Goal: Task Accomplishment & Management: Manage account settings

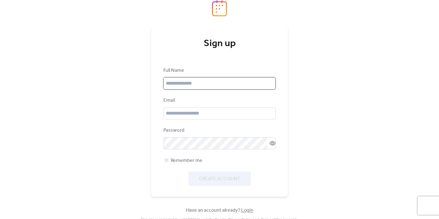
click at [237, 89] on input "text" at bounding box center [219, 83] width 112 height 12
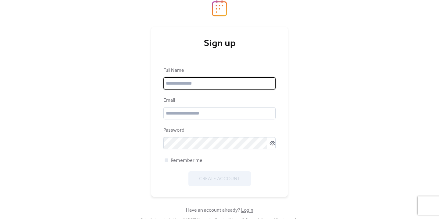
click at [192, 83] on input "text" at bounding box center [219, 83] width 112 height 12
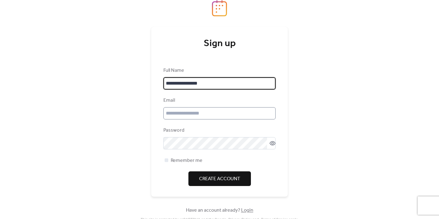
type input "**********"
click at [185, 117] on input "email" at bounding box center [219, 113] width 112 height 12
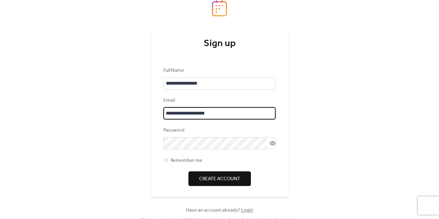
click at [184, 115] on input "**********" at bounding box center [219, 113] width 112 height 12
type input "**********"
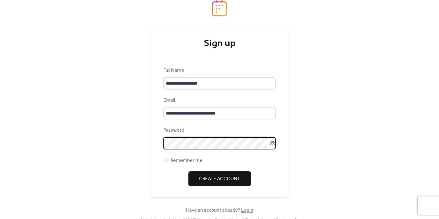
click at [272, 143] on icon at bounding box center [272, 143] width 6 height 6
click at [166, 159] on div at bounding box center [167, 160] width 4 height 4
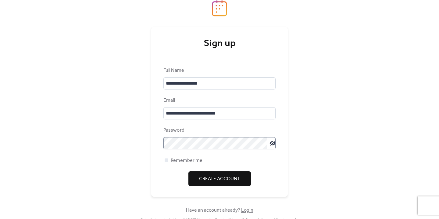
click at [205, 180] on span "Create Account" at bounding box center [219, 178] width 41 height 7
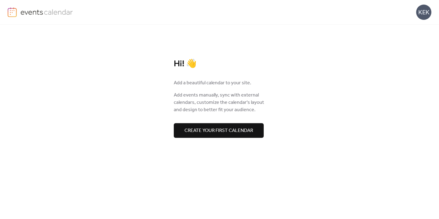
click at [200, 132] on span "Create your first calendar" at bounding box center [218, 130] width 69 height 7
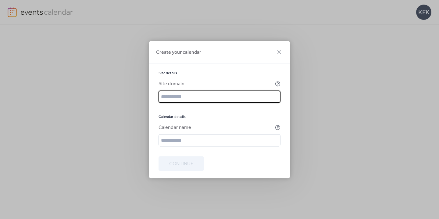
click at [211, 95] on input "text" at bounding box center [220, 96] width 122 height 12
type input "**********"
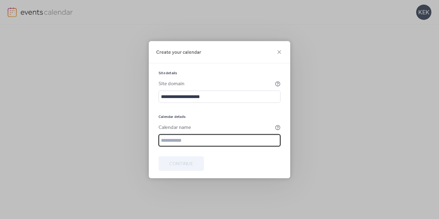
click at [198, 140] on input "text" at bounding box center [220, 140] width 122 height 12
drag, startPoint x: 170, startPoint y: 138, endPoint x: 147, endPoint y: 139, distance: 22.6
click at [148, 138] on div "**********" at bounding box center [219, 109] width 439 height 219
type input "**********"
click at [185, 170] on button "Continue" at bounding box center [181, 163] width 45 height 15
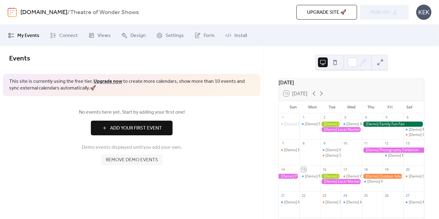
click at [130, 129] on span "Add Your First Event" at bounding box center [136, 127] width 52 height 7
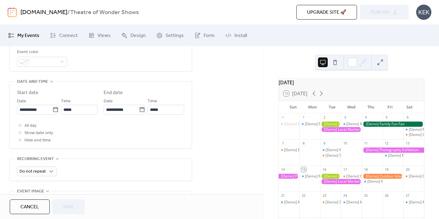
scroll to position [280, 0]
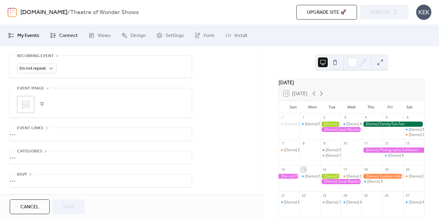
click at [56, 36] on link "Connect" at bounding box center [63, 35] width 37 height 16
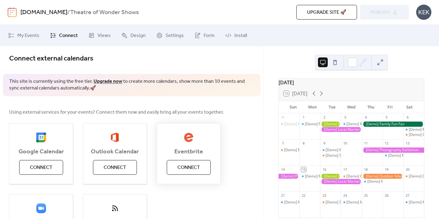
click at [173, 165] on button "Connect" at bounding box center [189, 167] width 44 height 15
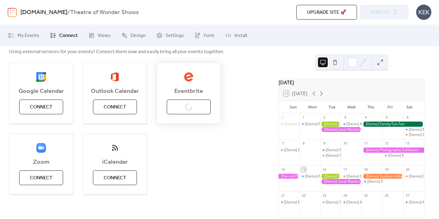
click at [216, 101] on div "Eventbrite Connect" at bounding box center [189, 92] width 64 height 61
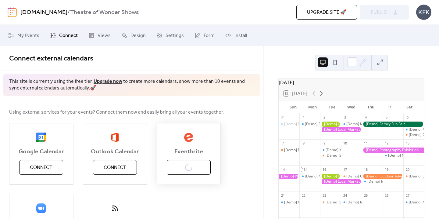
click at [187, 165] on div "Eventbrite Connect" at bounding box center [189, 153] width 64 height 61
click at [197, 102] on div "Using external services for your events? Connect them now and easily bring all …" at bounding box center [131, 181] width 263 height 171
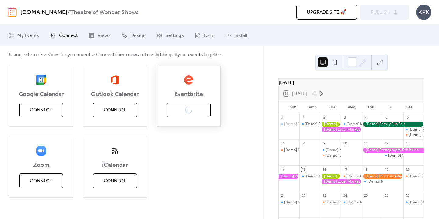
scroll to position [61, 0]
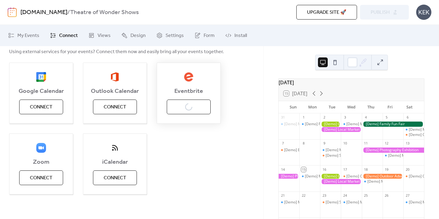
click at [185, 107] on div "Eventbrite Connect" at bounding box center [189, 92] width 64 height 61
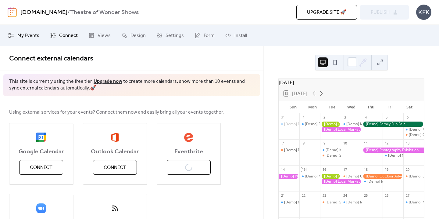
click at [35, 37] on span "My Events" at bounding box center [28, 35] width 22 height 7
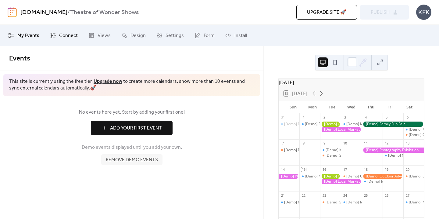
click at [56, 32] on link "Connect" at bounding box center [63, 35] width 37 height 16
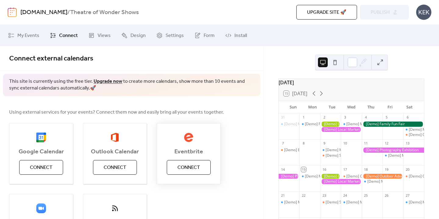
click at [186, 164] on span "Connect" at bounding box center [188, 167] width 23 height 7
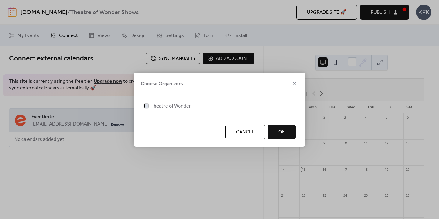
click at [147, 106] on div at bounding box center [146, 106] width 4 height 4
click at [280, 132] on span "OK" at bounding box center [281, 131] width 7 height 7
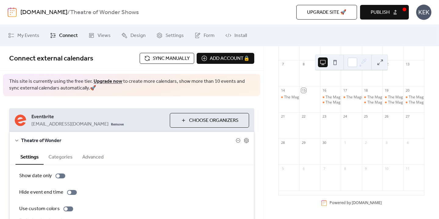
scroll to position [53, 0]
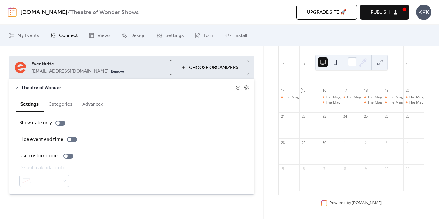
click at [64, 102] on button "Categories" at bounding box center [61, 103] width 34 height 15
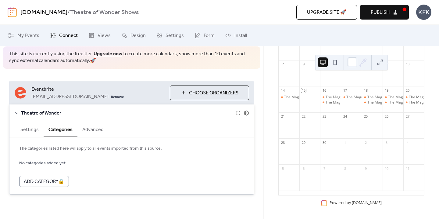
scroll to position [27, 0]
click at [36, 131] on button "Settings" at bounding box center [30, 128] width 28 height 15
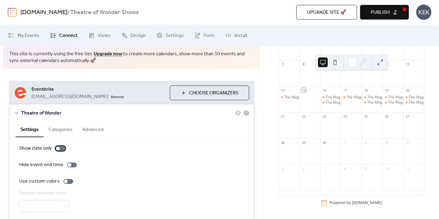
click at [62, 149] on div at bounding box center [60, 148] width 10 height 5
click at [58, 149] on div at bounding box center [60, 148] width 10 height 5
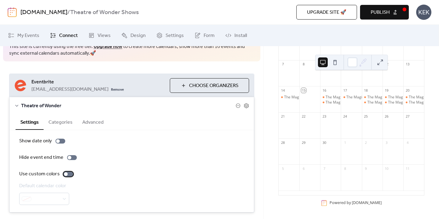
click at [70, 173] on div at bounding box center [68, 173] width 10 height 5
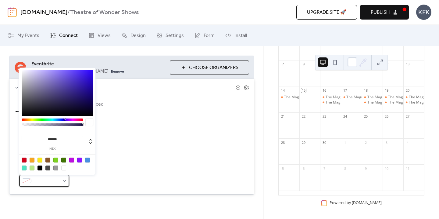
click at [64, 180] on div at bounding box center [44, 180] width 50 height 12
click at [32, 162] on div at bounding box center [32, 159] width 5 height 5
type input "*******"
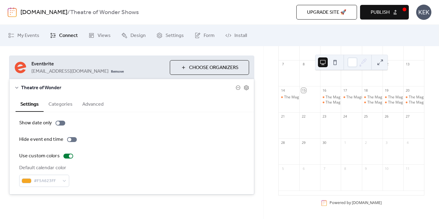
click at [160, 159] on div "Use custom colors" at bounding box center [131, 155] width 225 height 7
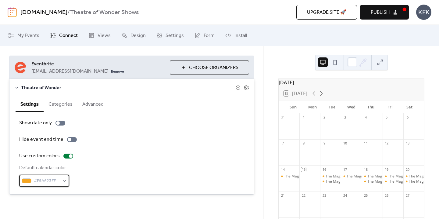
click at [60, 181] on div "#F5A623FF" at bounding box center [44, 180] width 50 height 12
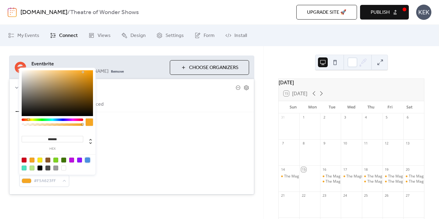
click at [88, 159] on div at bounding box center [87, 159] width 5 height 5
type input "*******"
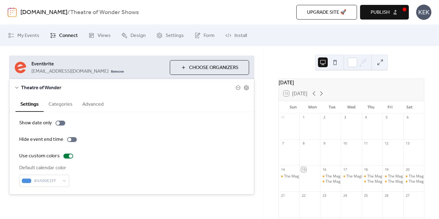
click at [121, 140] on div "Hide event end time" at bounding box center [131, 139] width 225 height 7
click at [70, 201] on div "**********" at bounding box center [131, 124] width 263 height 163
click at [63, 157] on div at bounding box center [68, 155] width 10 height 5
click at [62, 106] on button "Categories" at bounding box center [61, 103] width 34 height 15
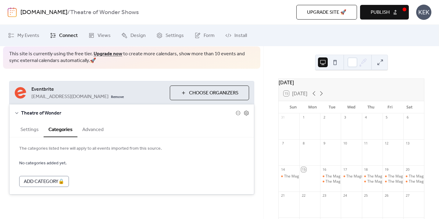
click at [92, 128] on button "Advanced" at bounding box center [92, 128] width 31 height 15
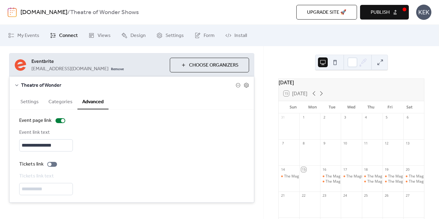
scroll to position [63, 0]
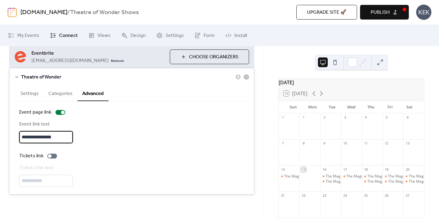
click at [48, 137] on input "**********" at bounding box center [46, 137] width 54 height 12
click at [30, 137] on input "**********" at bounding box center [46, 137] width 54 height 12
click at [54, 155] on div at bounding box center [52, 155] width 10 height 5
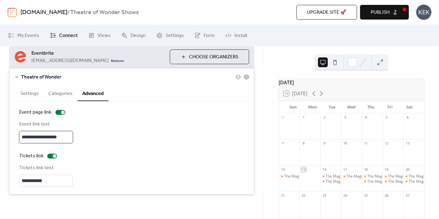
click at [46, 134] on input "**********" at bounding box center [46, 137] width 54 height 12
type input "**********"
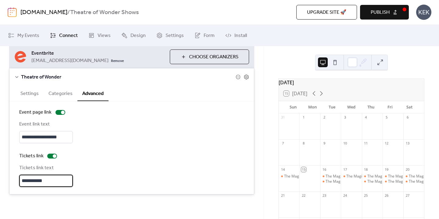
click at [53, 180] on input "**********" at bounding box center [46, 180] width 54 height 12
click at [48, 180] on input "**********" at bounding box center [46, 180] width 54 height 12
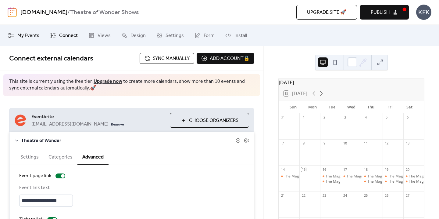
type input "**********"
click at [34, 35] on span "My Events" at bounding box center [28, 35] width 22 height 7
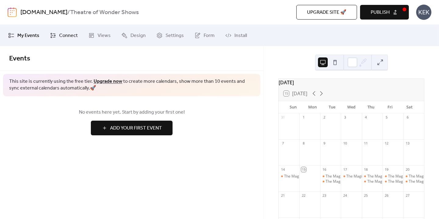
click at [71, 36] on span "Connect" at bounding box center [68, 35] width 19 height 7
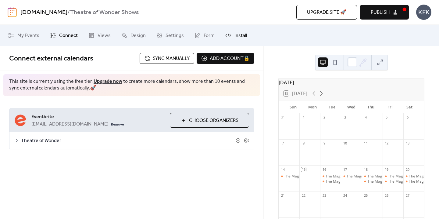
click at [234, 33] on span "Install" at bounding box center [240, 35] width 12 height 7
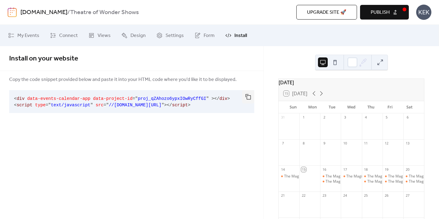
click at [338, 62] on button at bounding box center [335, 62] width 10 height 10
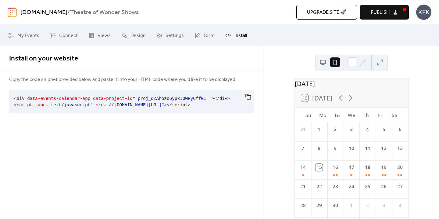
click at [326, 65] on button at bounding box center [323, 62] width 10 height 10
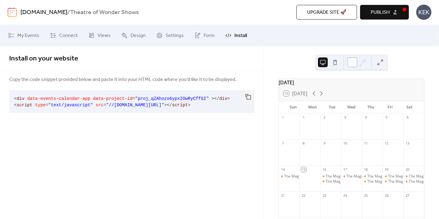
click at [351, 62] on div at bounding box center [352, 62] width 10 height 10
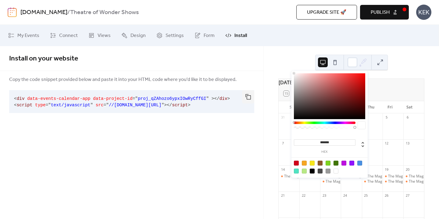
click at [360, 162] on div at bounding box center [359, 162] width 5 height 5
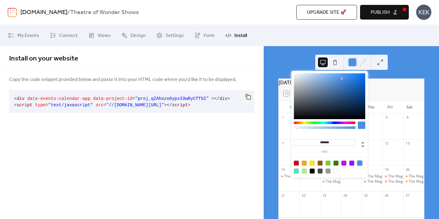
click at [297, 162] on div at bounding box center [296, 162] width 5 height 5
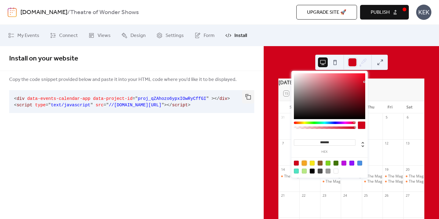
click at [305, 162] on div at bounding box center [304, 162] width 5 height 5
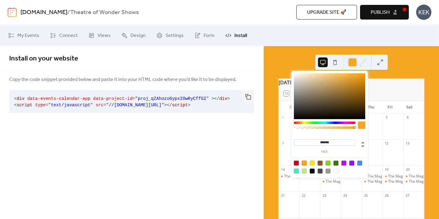
click at [314, 171] on div at bounding box center [312, 170] width 5 height 5
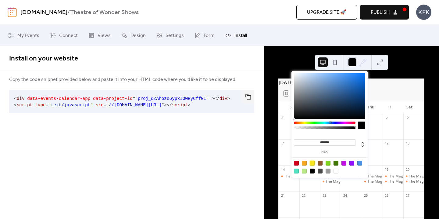
click at [313, 162] on div at bounding box center [312, 162] width 5 height 5
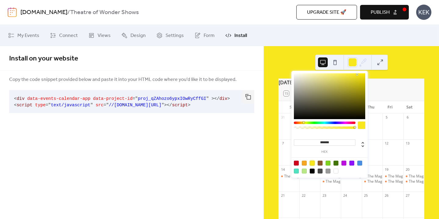
click at [337, 170] on div at bounding box center [335, 170] width 5 height 5
type input "*******"
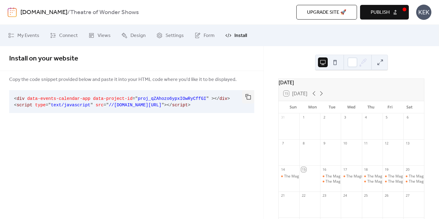
click at [282, 46] on div "[DATE] 15 [DATE] Sun Mon Tue Wed Thu Fri Sat 31 1 2 3 4 5 6 7 8 9 10 11 12 13 1…" at bounding box center [351, 132] width 175 height 173
click at [337, 63] on button at bounding box center [335, 62] width 10 height 10
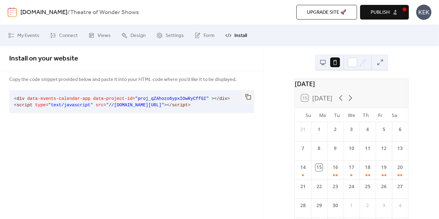
click at [325, 62] on button at bounding box center [323, 62] width 10 height 10
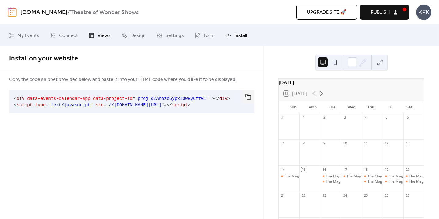
click at [104, 37] on span "Views" at bounding box center [104, 35] width 13 height 7
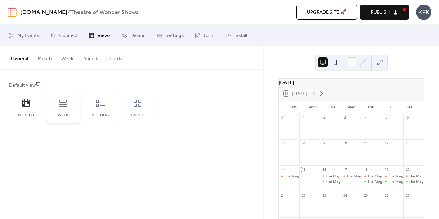
click at [70, 114] on div "Week" at bounding box center [62, 115] width 21 height 5
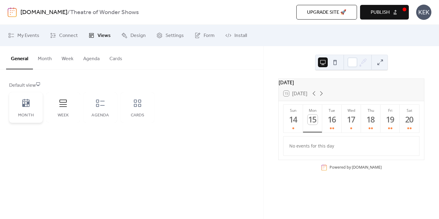
click at [35, 102] on div "Month" at bounding box center [26, 107] width 34 height 30
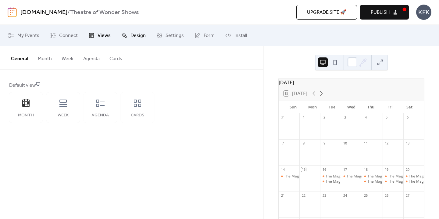
click at [138, 34] on span "Design" at bounding box center [137, 35] width 15 height 7
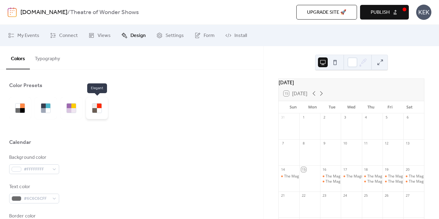
click at [104, 111] on div at bounding box center [97, 108] width 22 height 22
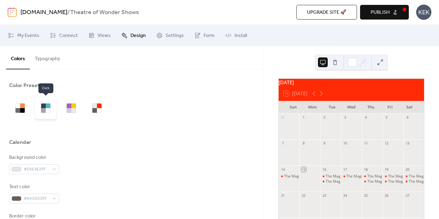
click at [52, 112] on div at bounding box center [46, 108] width 22 height 22
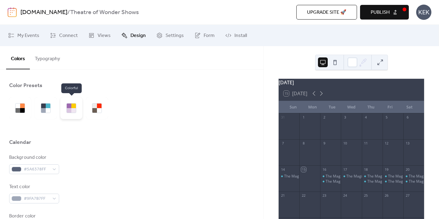
click at [68, 111] on div at bounding box center [69, 110] width 5 height 5
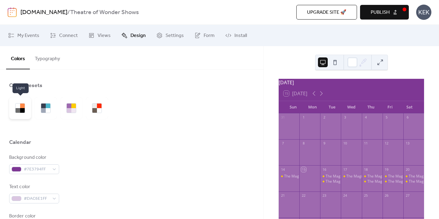
click at [20, 108] on div at bounding box center [22, 110] width 5 height 5
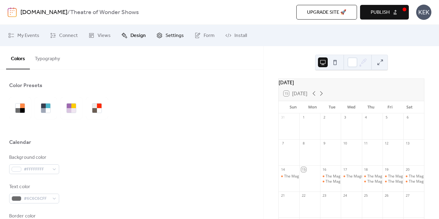
click at [166, 36] on span "Settings" at bounding box center [175, 35] width 18 height 7
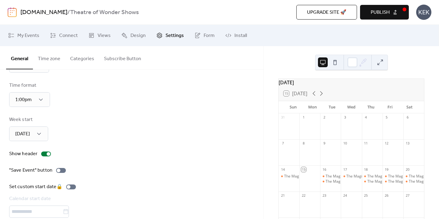
scroll to position [34, 0]
click at [45, 98] on div "1:00pm" at bounding box center [29, 99] width 41 height 15
click at [63, 98] on div "Time format 1:00pm" at bounding box center [131, 93] width 245 height 25
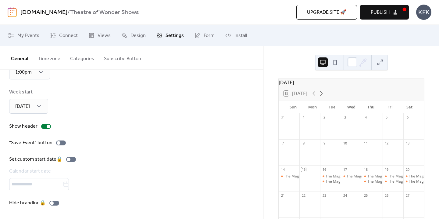
scroll to position [0, 0]
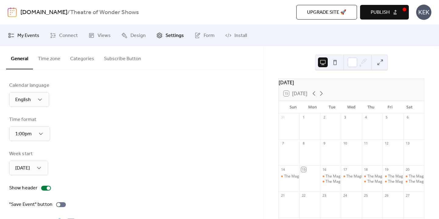
click at [34, 37] on span "My Events" at bounding box center [28, 35] width 22 height 7
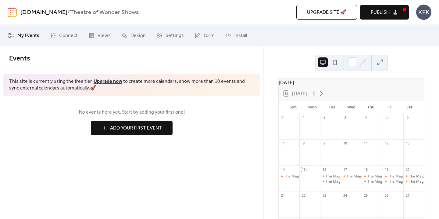
click at [378, 14] on span "Publish" at bounding box center [380, 12] width 19 height 7
click at [229, 37] on link "Install" at bounding box center [236, 35] width 31 height 16
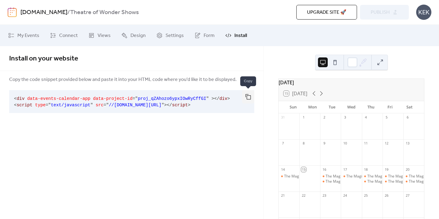
click at [245, 94] on button "button" at bounding box center [248, 96] width 12 height 13
click at [252, 99] on button "button" at bounding box center [248, 96] width 12 height 13
click at [65, 37] on span "Connect" at bounding box center [68, 35] width 19 height 7
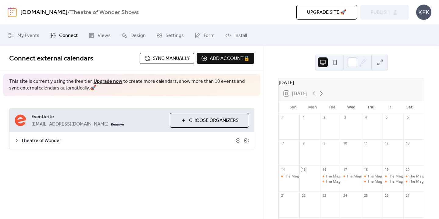
click at [18, 141] on icon at bounding box center [16, 140] width 5 height 5
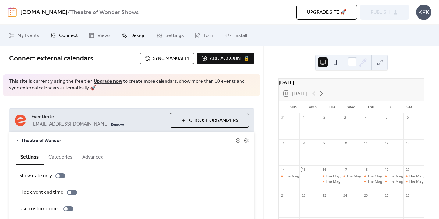
click at [132, 39] on span "Design" at bounding box center [137, 35] width 15 height 7
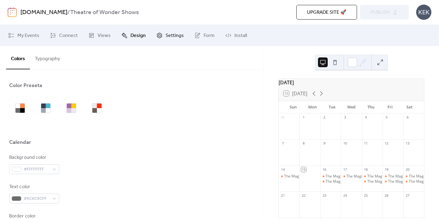
click at [178, 39] on span "Settings" at bounding box center [175, 35] width 18 height 7
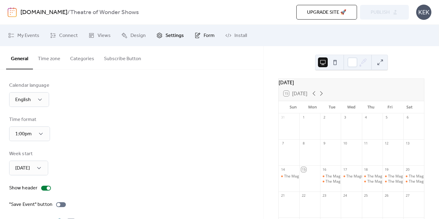
click at [206, 38] on span "Form" at bounding box center [209, 35] width 11 height 7
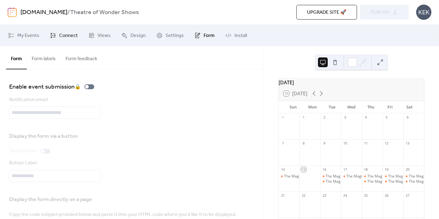
click at [63, 38] on span "Connect" at bounding box center [68, 35] width 19 height 7
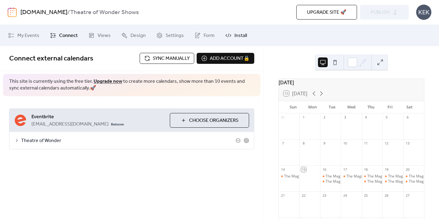
click at [243, 37] on span "Install" at bounding box center [240, 35] width 12 height 7
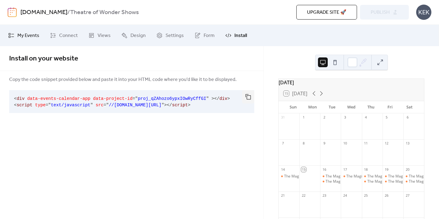
click at [28, 38] on span "My Events" at bounding box center [28, 35] width 22 height 7
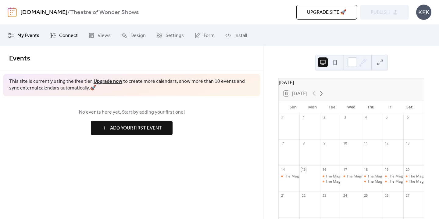
click at [73, 39] on span "Connect" at bounding box center [68, 35] width 19 height 7
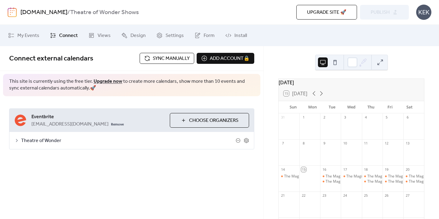
click at [20, 142] on div "Theatre of Wonder" at bounding box center [131, 140] width 244 height 17
click at [26, 140] on span "Theatre of Wonder" at bounding box center [128, 140] width 215 height 7
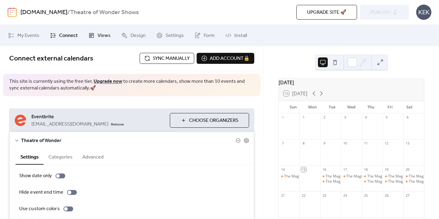
click at [100, 36] on span "Views" at bounding box center [104, 35] width 13 height 7
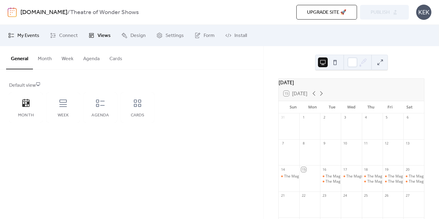
click at [32, 39] on span "My Events" at bounding box center [28, 35] width 22 height 7
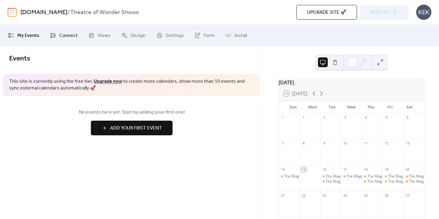
click at [72, 35] on span "Connect" at bounding box center [68, 35] width 19 height 7
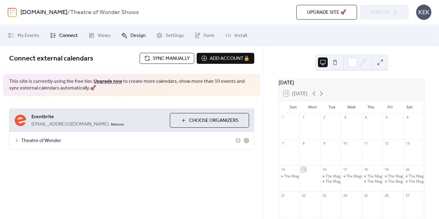
click at [133, 34] on span "Design" at bounding box center [137, 35] width 15 height 7
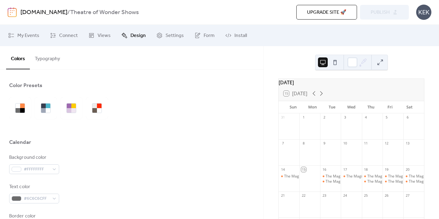
click at [51, 59] on button "Typography" at bounding box center [47, 57] width 35 height 23
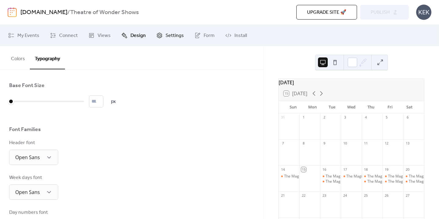
click at [174, 34] on span "Settings" at bounding box center [175, 35] width 18 height 7
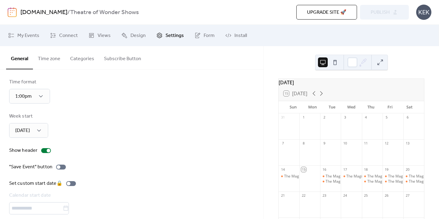
scroll to position [40, 0]
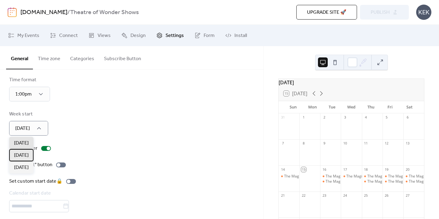
click at [27, 158] on span "[DATE]" at bounding box center [21, 154] width 15 height 7
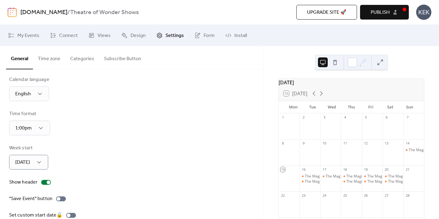
scroll to position [0, 0]
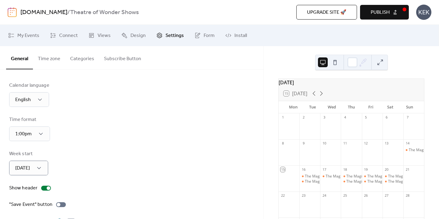
click at [50, 60] on button "Time zone" at bounding box center [49, 57] width 32 height 23
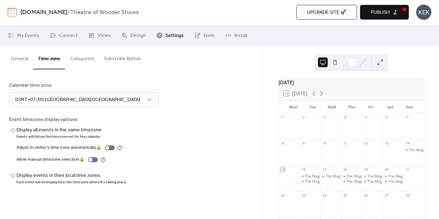
click at [78, 61] on button "Categories" at bounding box center [82, 57] width 34 height 23
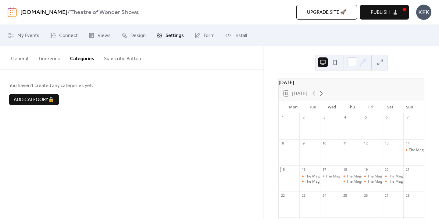
click at [119, 57] on button "Subscribe Button" at bounding box center [122, 57] width 47 height 23
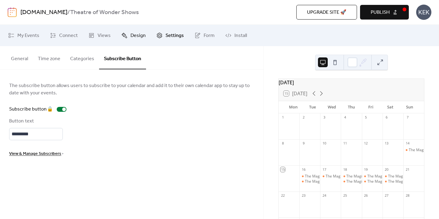
click at [134, 35] on span "Design" at bounding box center [137, 35] width 15 height 7
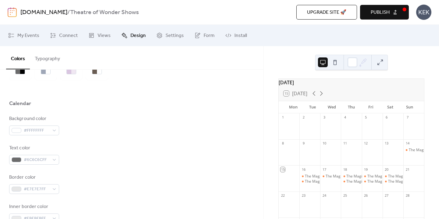
scroll to position [42, 0]
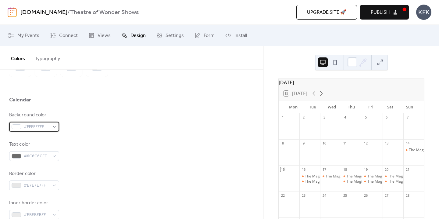
click at [24, 129] on span "#FFFFFFFF" at bounding box center [37, 126] width 26 height 7
click at [84, 139] on div "Background color #FFFFFFFF Text color #6C6C6CFF Border color #E7E7E7FF Inner bo…" at bounding box center [131, 194] width 245 height 166
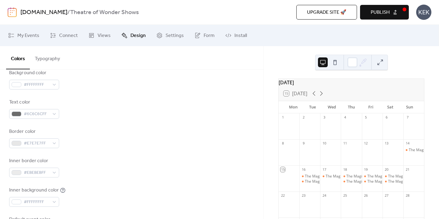
scroll to position [101, 0]
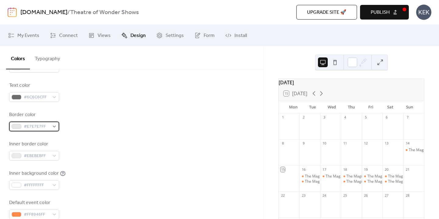
click at [55, 129] on div "#E7E7E7FF" at bounding box center [34, 126] width 50 height 10
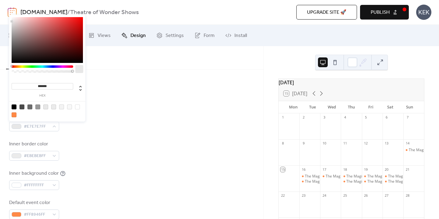
click at [21, 67] on div at bounding box center [43, 66] width 62 height 2
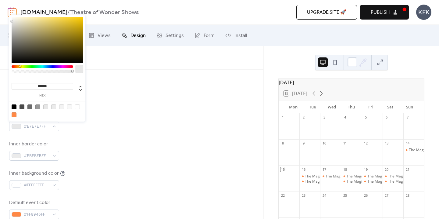
click at [20, 66] on div at bounding box center [20, 66] width 2 height 2
click at [71, 25] on div at bounding box center [47, 40] width 71 height 46
click at [71, 23] on div at bounding box center [70, 23] width 1 height 1
click at [15, 106] on div at bounding box center [14, 106] width 5 height 5
type input "*******"
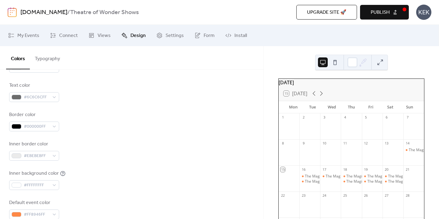
click at [86, 131] on div "Background color #FFFFFFFF Text color #6C6C6CFF Border color #000000FF Inner bo…" at bounding box center [131, 135] width 245 height 166
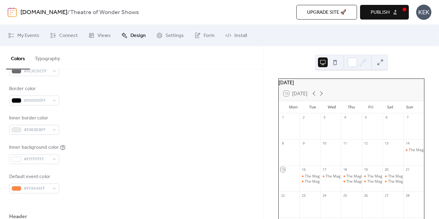
scroll to position [128, 0]
click at [36, 130] on span "#EBEBEBFF" at bounding box center [37, 129] width 26 height 7
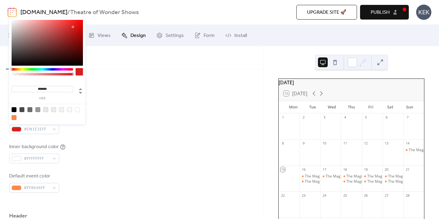
click at [73, 27] on div at bounding box center [47, 43] width 71 height 46
click at [71, 26] on div at bounding box center [47, 43] width 71 height 46
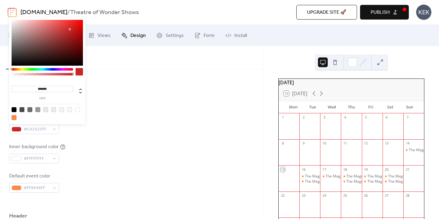
click at [70, 29] on div at bounding box center [47, 43] width 71 height 46
click at [14, 108] on div at bounding box center [14, 109] width 5 height 5
type input "*******"
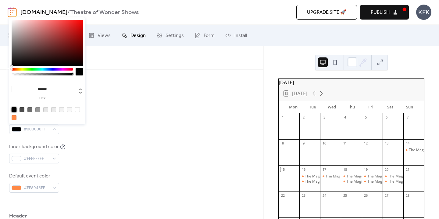
click at [123, 111] on div "Background color #FFFFFFFF Text color #6C6C6CFF Border color #000000FF Inner bo…" at bounding box center [131, 109] width 245 height 166
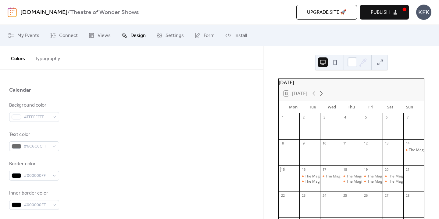
scroll to position [52, 0]
click at [50, 115] on div "#FFFFFFFF" at bounding box center [34, 117] width 50 height 10
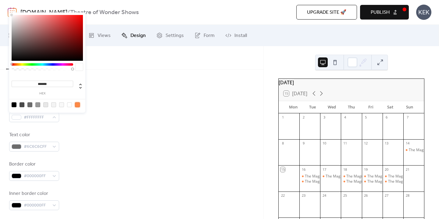
click at [78, 105] on div at bounding box center [77, 104] width 5 height 5
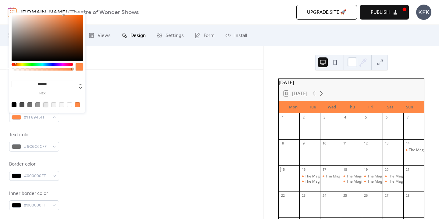
click at [47, 105] on div at bounding box center [45, 104] width 5 height 5
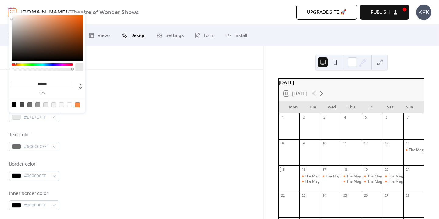
click at [54, 105] on div at bounding box center [53, 104] width 5 height 5
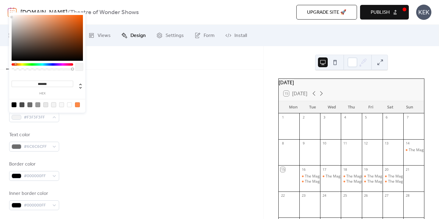
click at [60, 105] on div at bounding box center [61, 104] width 5 height 5
click at [13, 104] on div at bounding box center [14, 104] width 5 height 5
type input "*******"
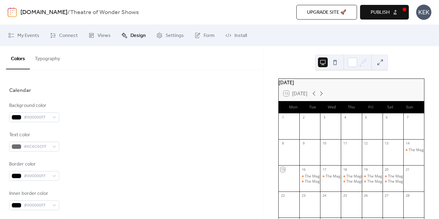
click at [68, 132] on div "Text color #6C6C6CFF" at bounding box center [131, 141] width 245 height 20
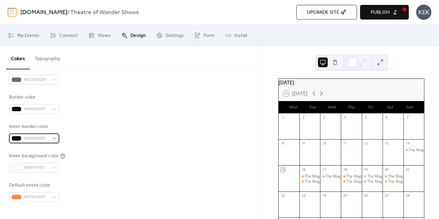
click at [52, 137] on div "#000000FF" at bounding box center [34, 138] width 50 height 10
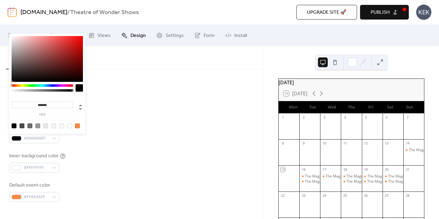
click at [75, 143] on div "Background color #000000FF Text color #6C6C6CFF Border color #000000FF Inner bo…" at bounding box center [131, 118] width 245 height 166
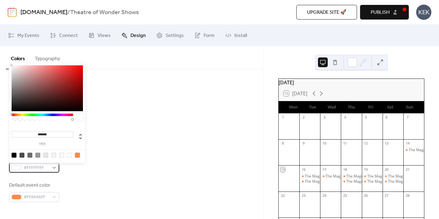
click at [55, 166] on div "#FFFFFFFF" at bounding box center [34, 167] width 50 height 10
click at [77, 155] on div at bounding box center [77, 154] width 5 height 5
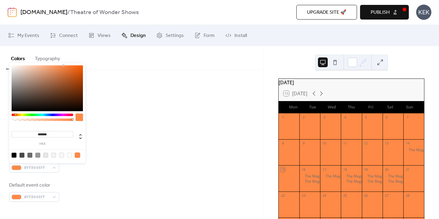
click at [62, 155] on div at bounding box center [61, 154] width 5 height 5
type input "*******"
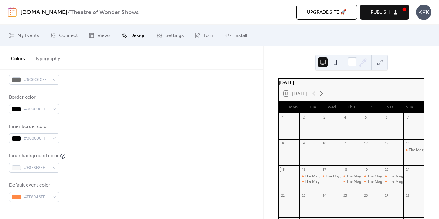
click at [129, 147] on div "Background color #000000FF Text color #6C6C6CFF Border color #000000FF Inner bo…" at bounding box center [131, 118] width 245 height 166
click at [49, 170] on span "#F8F8F8FF" at bounding box center [37, 167] width 26 height 7
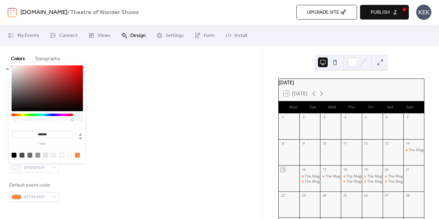
click at [70, 153] on div at bounding box center [69, 154] width 5 height 5
type input "*******"
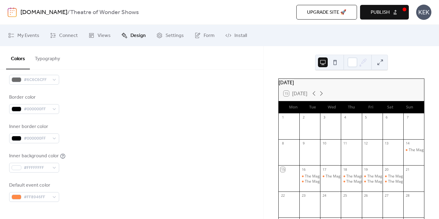
click at [122, 140] on div "Inner border color #000000FF" at bounding box center [131, 133] width 245 height 20
click at [121, 140] on div "Inner border color #000000FF" at bounding box center [131, 133] width 245 height 20
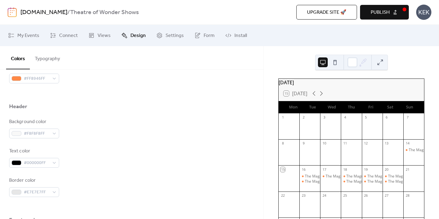
scroll to position [241, 0]
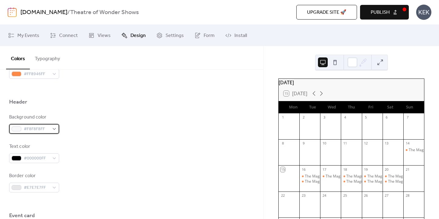
click at [46, 128] on span "#F8F8F8FF" at bounding box center [37, 128] width 26 height 7
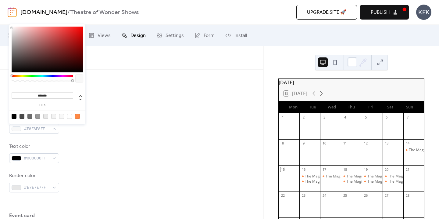
click at [78, 117] on div at bounding box center [77, 116] width 5 height 5
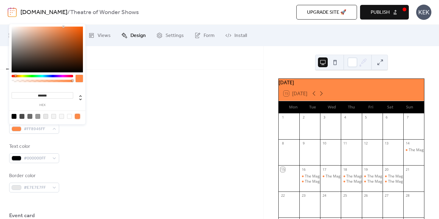
click at [21, 76] on div at bounding box center [43, 76] width 62 height 2
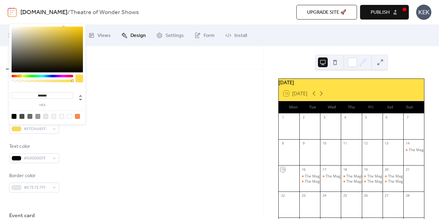
click at [20, 76] on div at bounding box center [21, 76] width 2 height 2
click at [77, 29] on div at bounding box center [47, 50] width 71 height 46
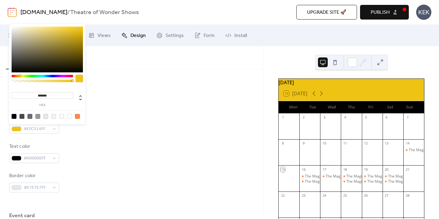
type input "*******"
click at [73, 33] on div at bounding box center [47, 50] width 71 height 46
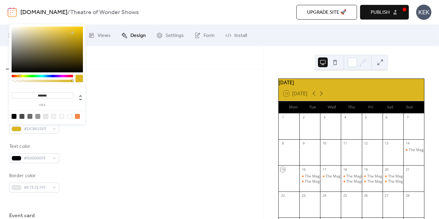
click at [127, 77] on div "Default event color #FF8946FF" at bounding box center [131, 69] width 245 height 20
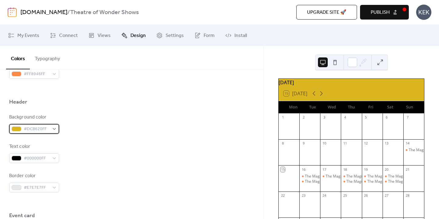
click at [40, 133] on span "#DCB620FF" at bounding box center [37, 128] width 26 height 7
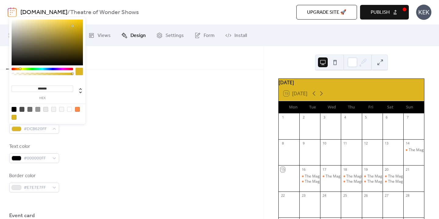
click at [70, 21] on div at bounding box center [47, 43] width 71 height 46
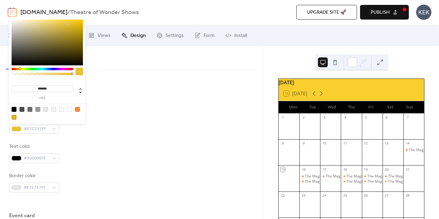
click at [68, 24] on div at bounding box center [47, 43] width 71 height 46
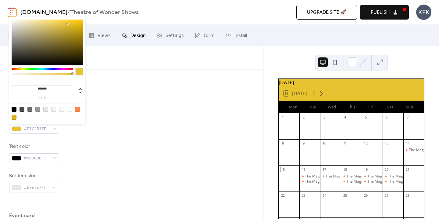
click at [60, 23] on div at bounding box center [47, 43] width 71 height 46
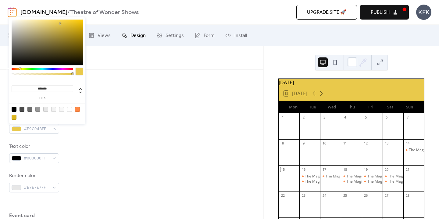
type input "*******"
click at [65, 25] on div at bounding box center [47, 43] width 71 height 46
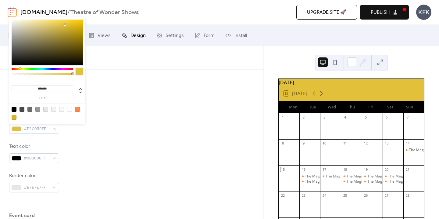
click at [113, 74] on div "Default event color #FF8946FF" at bounding box center [131, 69] width 245 height 20
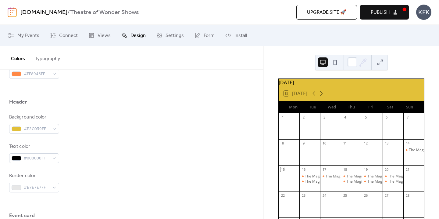
click at [113, 74] on div "Default event color #FF8946FF" at bounding box center [131, 69] width 245 height 20
click at [31, 131] on span "#E2C039FF" at bounding box center [37, 128] width 26 height 7
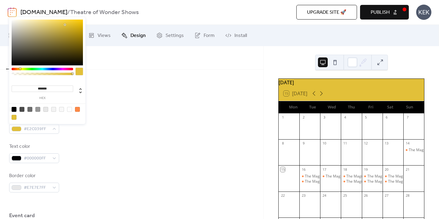
type input "*******"
click at [60, 22] on div at bounding box center [47, 43] width 71 height 46
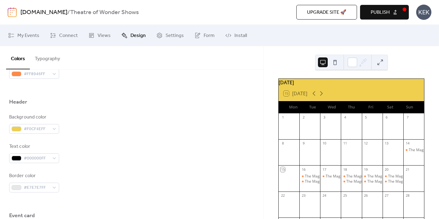
click at [150, 109] on div at bounding box center [131, 111] width 245 height 5
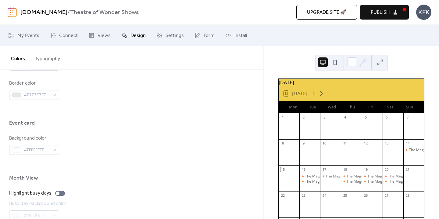
scroll to position [350, 0]
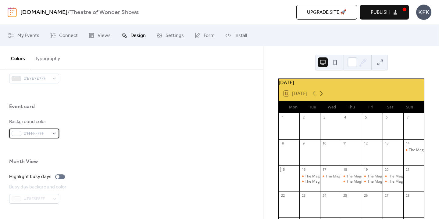
click at [40, 136] on span "#FFFFFFFF" at bounding box center [37, 133] width 26 height 7
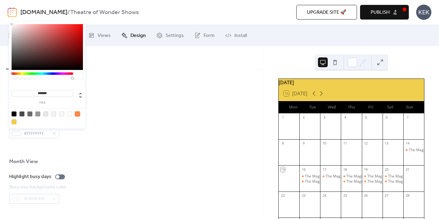
click at [77, 114] on div at bounding box center [77, 113] width 5 height 5
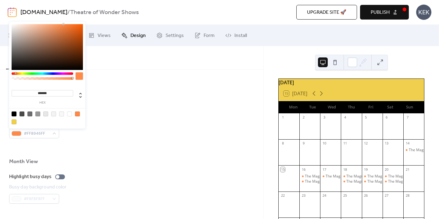
click at [70, 114] on div at bounding box center [69, 113] width 5 height 5
type input "*******"
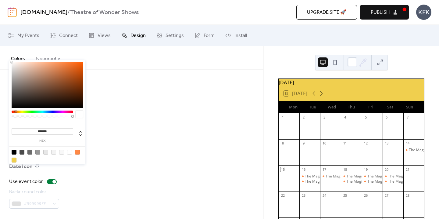
scroll to position [438, 0]
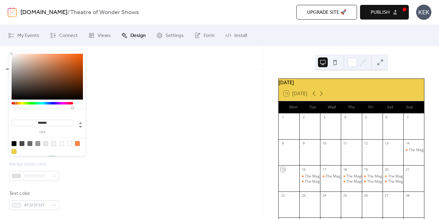
click at [157, 134] on div at bounding box center [131, 125] width 245 height 20
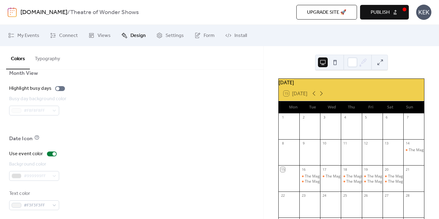
scroll to position [442, 0]
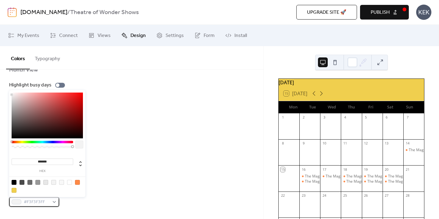
click at [43, 202] on span "#F3F3F3FF" at bounding box center [37, 201] width 26 height 7
click at [15, 182] on div at bounding box center [14, 182] width 5 height 5
click at [15, 190] on div at bounding box center [14, 189] width 5 height 5
type input "*******"
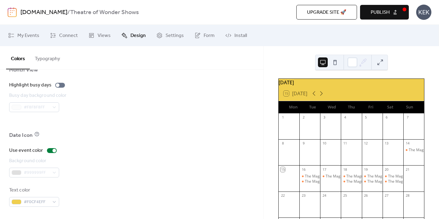
click at [125, 130] on div at bounding box center [131, 122] width 245 height 20
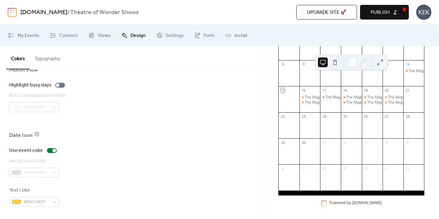
scroll to position [0, 0]
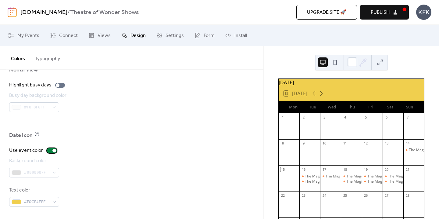
click at [49, 149] on div at bounding box center [52, 150] width 10 height 5
click at [54, 150] on div at bounding box center [52, 150] width 10 height 5
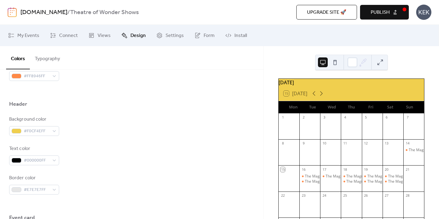
scroll to position [240, 0]
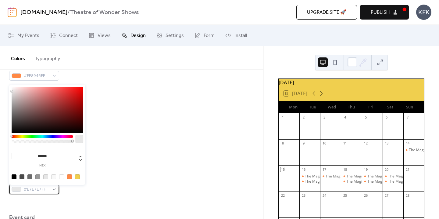
click at [43, 191] on span "#E7E7E7FF" at bounding box center [37, 189] width 26 height 7
click at [77, 177] on div at bounding box center [77, 176] width 5 height 5
type input "*******"
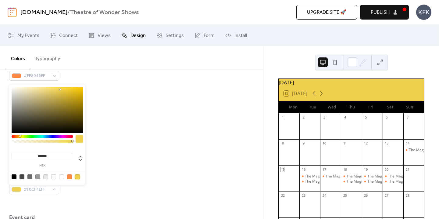
click at [133, 158] on div "Text color #000000FF" at bounding box center [131, 154] width 245 height 20
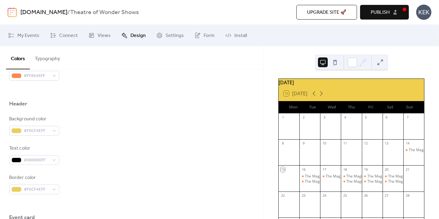
click at [133, 158] on div "Text color #000000FF" at bounding box center [131, 154] width 245 height 20
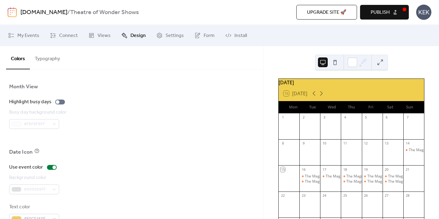
scroll to position [442, 0]
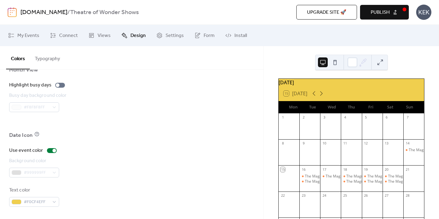
click at [43, 174] on div "#999999FF" at bounding box center [34, 172] width 50 height 10
click at [35, 203] on span "#F0CF4EFF" at bounding box center [37, 201] width 26 height 7
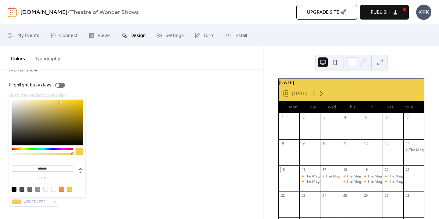
click at [12, 190] on div at bounding box center [14, 189] width 5 height 5
type input "*******"
click at [123, 169] on div "Background color #999999FF" at bounding box center [131, 167] width 245 height 20
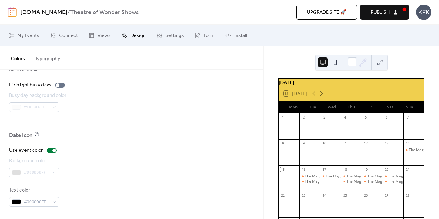
click at [123, 169] on div "Background color #999999FF" at bounding box center [131, 167] width 245 height 20
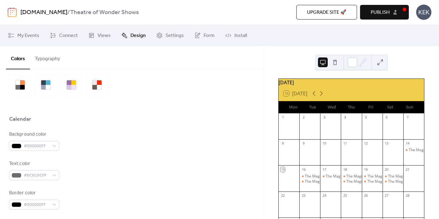
scroll to position [10, 0]
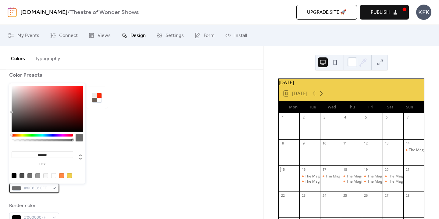
click at [45, 187] on span "#6C6C6CFF" at bounding box center [37, 187] width 26 height 7
click at [54, 176] on div at bounding box center [53, 175] width 5 height 5
type input "*******"
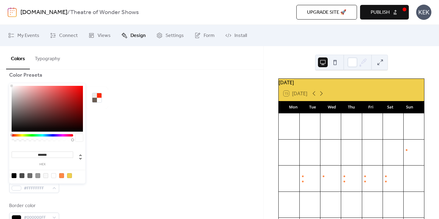
click at [108, 157] on div "Background color #000000FF" at bounding box center [131, 153] width 245 height 20
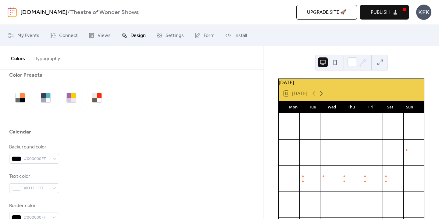
click at [108, 157] on div "Background color #000000FF" at bounding box center [131, 153] width 245 height 20
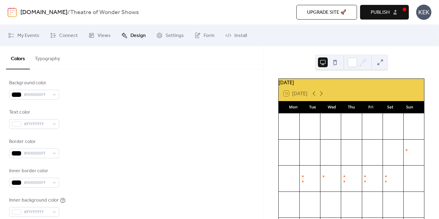
scroll to position [119, 0]
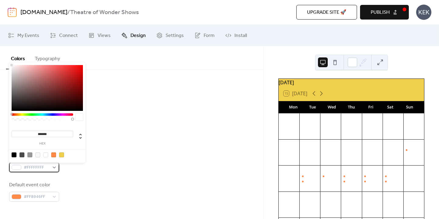
click at [54, 167] on div "#FFFFFFFF" at bounding box center [34, 167] width 50 height 10
click at [62, 156] on div at bounding box center [61, 154] width 5 height 5
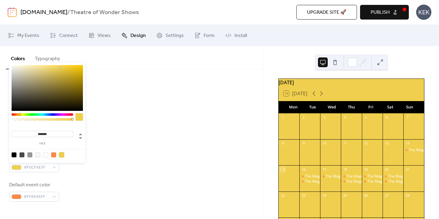
click at [38, 155] on div at bounding box center [37, 154] width 5 height 5
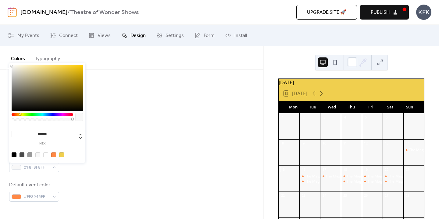
click at [46, 155] on div at bounding box center [45, 154] width 5 height 5
click at [12, 155] on div at bounding box center [14, 154] width 5 height 5
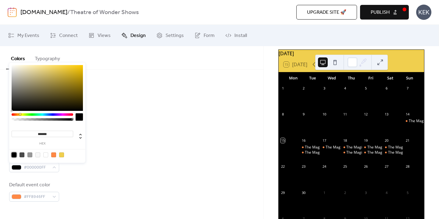
scroll to position [25, 0]
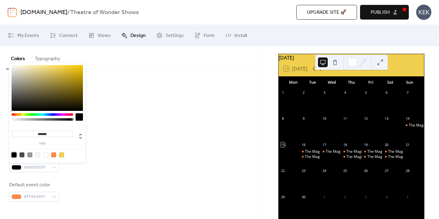
click at [45, 154] on div at bounding box center [45, 154] width 5 height 5
type input "*******"
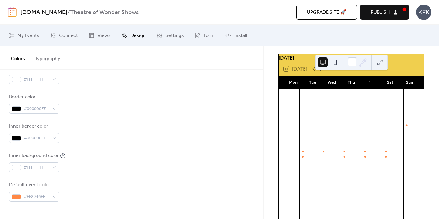
click at [108, 141] on div "Inner border color #000000FF" at bounding box center [131, 133] width 245 height 20
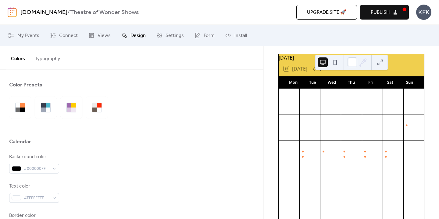
scroll to position [0, 0]
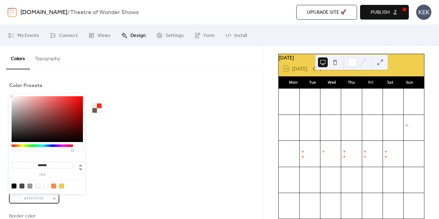
click at [50, 201] on div "#FFFFFFFF" at bounding box center [34, 198] width 50 height 10
click at [13, 187] on div at bounding box center [14, 185] width 5 height 5
type input "*******"
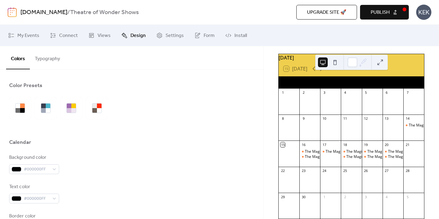
click at [123, 166] on div "Background color #000000FF" at bounding box center [131, 164] width 245 height 20
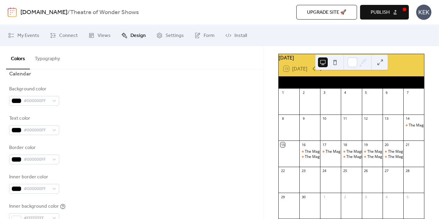
scroll to position [70, 0]
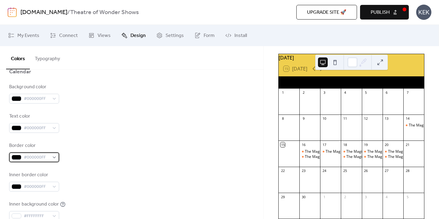
click at [55, 160] on div "#000000FF" at bounding box center [34, 157] width 50 height 10
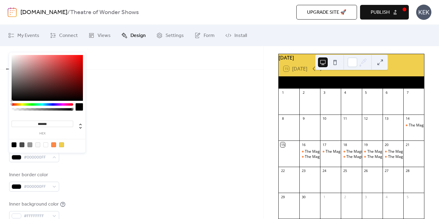
click at [38, 144] on div at bounding box center [37, 144] width 5 height 5
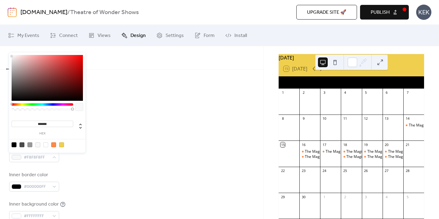
click at [12, 144] on div at bounding box center [14, 144] width 5 height 5
type input "*******"
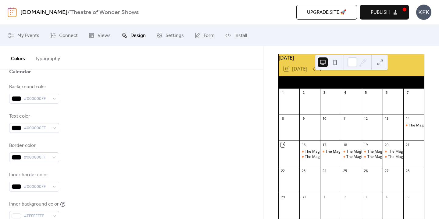
click at [121, 123] on div "Text color #000000FF" at bounding box center [131, 122] width 245 height 20
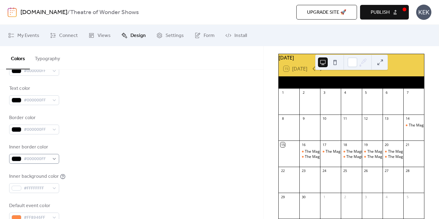
scroll to position [110, 0]
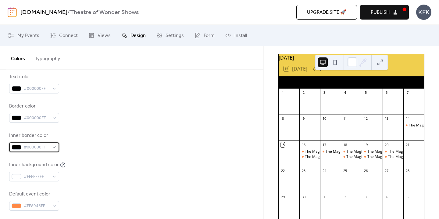
click at [48, 144] on span "#000000FF" at bounding box center [37, 147] width 26 height 7
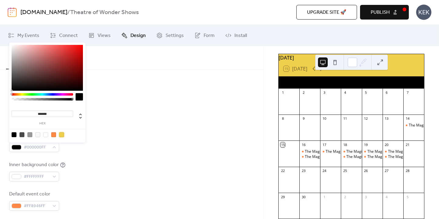
click at [62, 135] on div at bounding box center [61, 134] width 5 height 5
type input "*******"
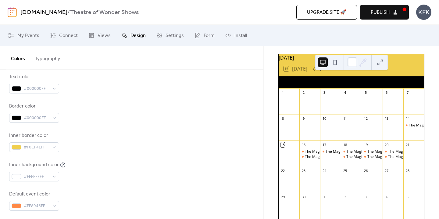
click at [102, 123] on div "Background color #000000FF Text color #000000FF Border color #000000FF Inner bo…" at bounding box center [131, 127] width 245 height 166
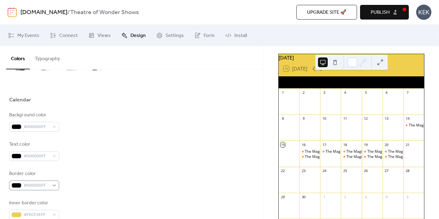
scroll to position [45, 0]
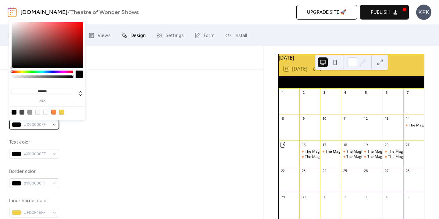
click at [36, 124] on span "#000000FF" at bounding box center [37, 124] width 26 height 7
click at [62, 110] on div at bounding box center [61, 111] width 5 height 5
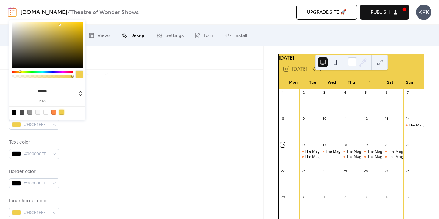
click at [31, 112] on div at bounding box center [29, 111] width 5 height 5
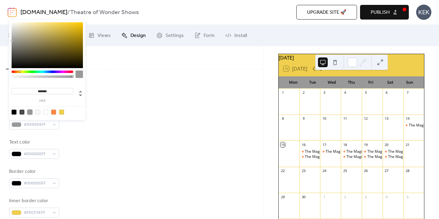
click at [45, 112] on div at bounding box center [45, 111] width 5 height 5
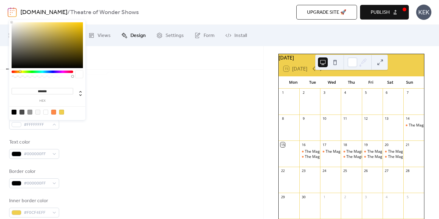
click at [38, 112] on div at bounding box center [37, 111] width 5 height 5
click at [22, 111] on div at bounding box center [22, 111] width 5 height 5
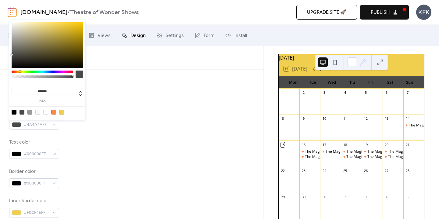
click at [38, 112] on div at bounding box center [37, 111] width 5 height 5
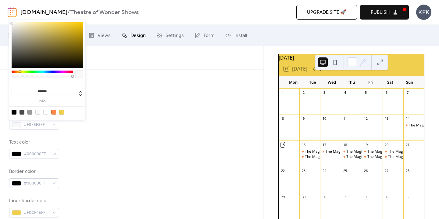
click at [45, 113] on div at bounding box center [45, 111] width 5 height 5
type input "*******"
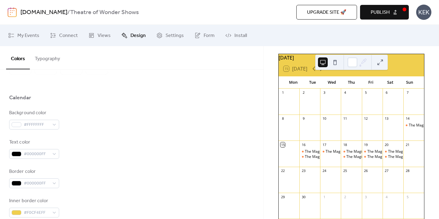
click at [121, 98] on div "Calendar" at bounding box center [131, 99] width 245 height 10
click at [119, 98] on div "Calendar" at bounding box center [131, 99] width 245 height 10
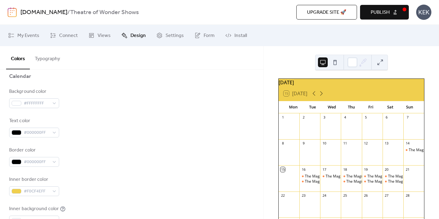
scroll to position [0, 0]
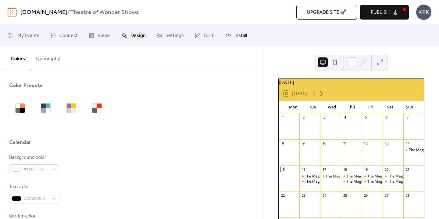
click at [227, 33] on icon at bounding box center [228, 35] width 6 height 6
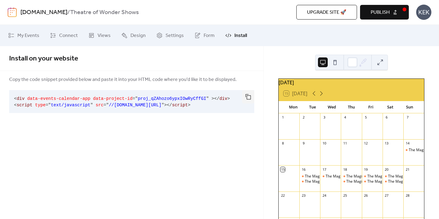
click at [387, 16] on span "Publish" at bounding box center [380, 12] width 19 height 7
